Goal: Task Accomplishment & Management: Manage account settings

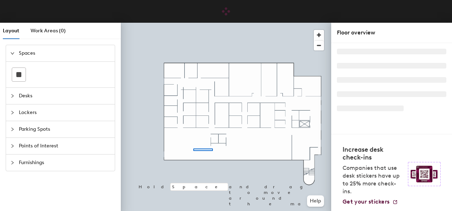
click at [194, 23] on div at bounding box center [226, 23] width 210 height 0
click at [269, 23] on div at bounding box center [226, 23] width 210 height 0
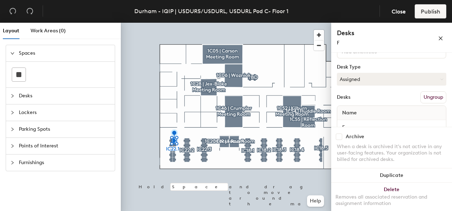
scroll to position [61, 0]
click at [400, 14] on span "Close" at bounding box center [398, 11] width 14 height 7
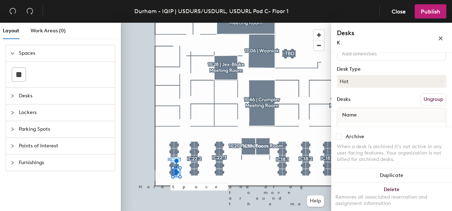
scroll to position [65, 0]
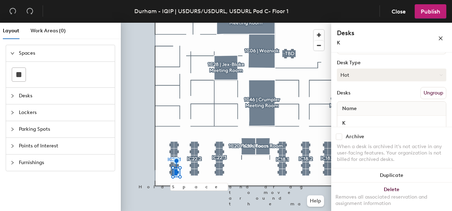
click at [372, 73] on button "Hot" at bounding box center [391, 75] width 109 height 13
click at [360, 97] on div "Assigned" at bounding box center [372, 97] width 71 height 11
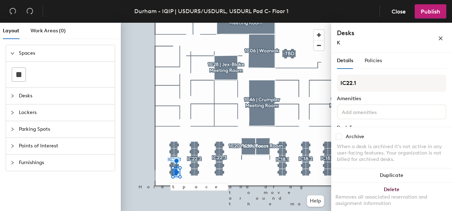
scroll to position [77, 0]
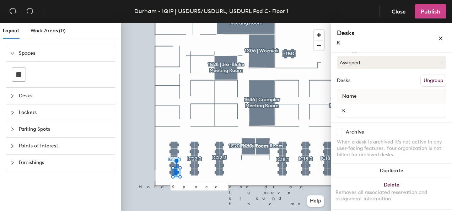
drag, startPoint x: 434, startPoint y: 16, endPoint x: 427, endPoint y: 6, distance: 12.4
click at [427, 6] on button "Publish" at bounding box center [430, 11] width 32 height 14
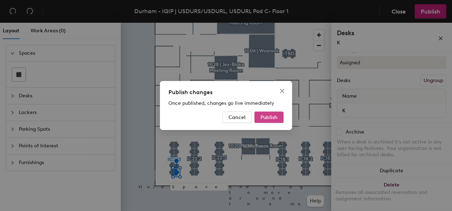
click at [267, 120] on span "Publish" at bounding box center [268, 117] width 17 height 6
